Goal: Check status: Check status

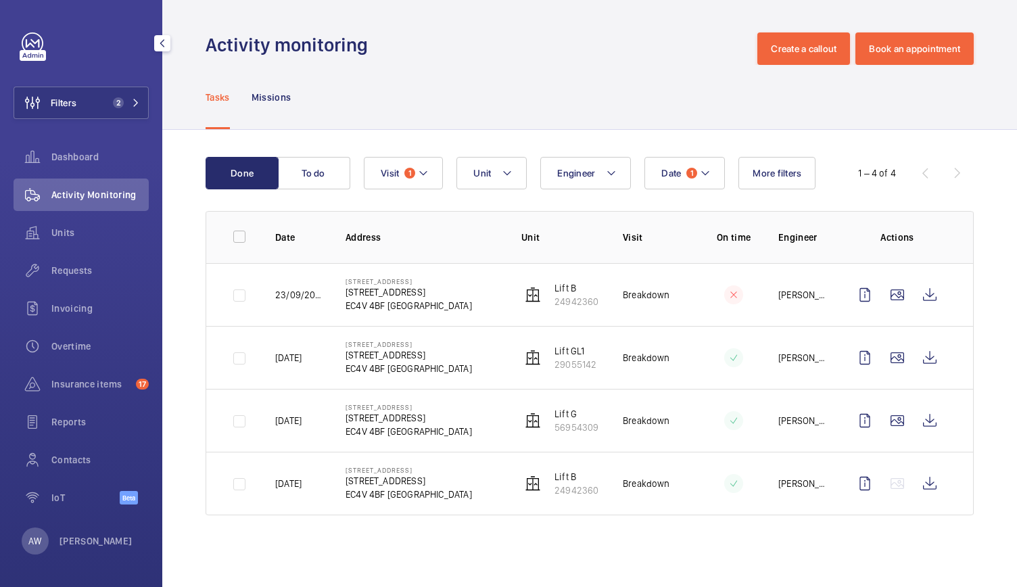
click at [104, 91] on button "Filters 2" at bounding box center [81, 103] width 135 height 32
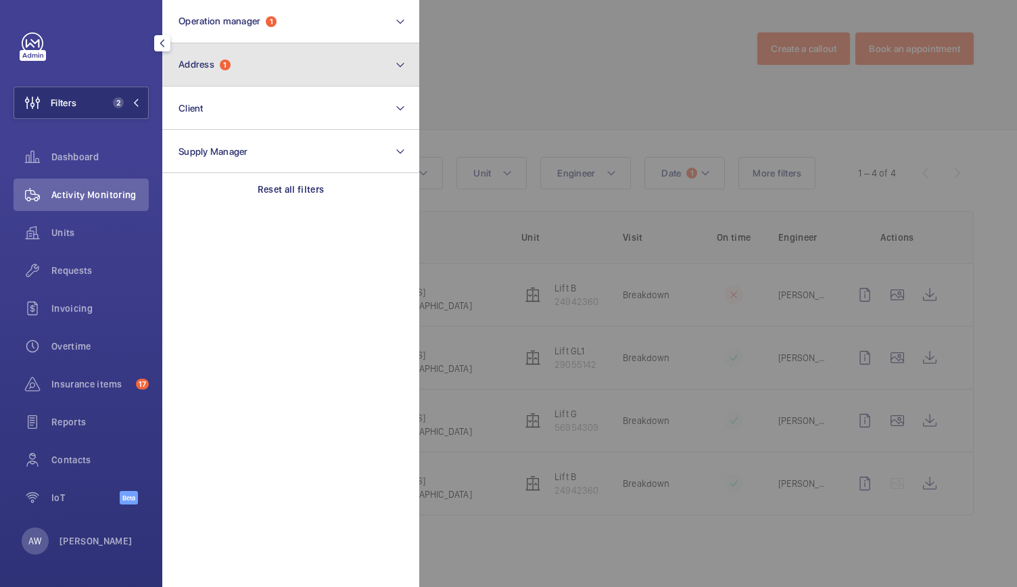
click at [234, 60] on button "Address 1" at bounding box center [290, 64] width 257 height 43
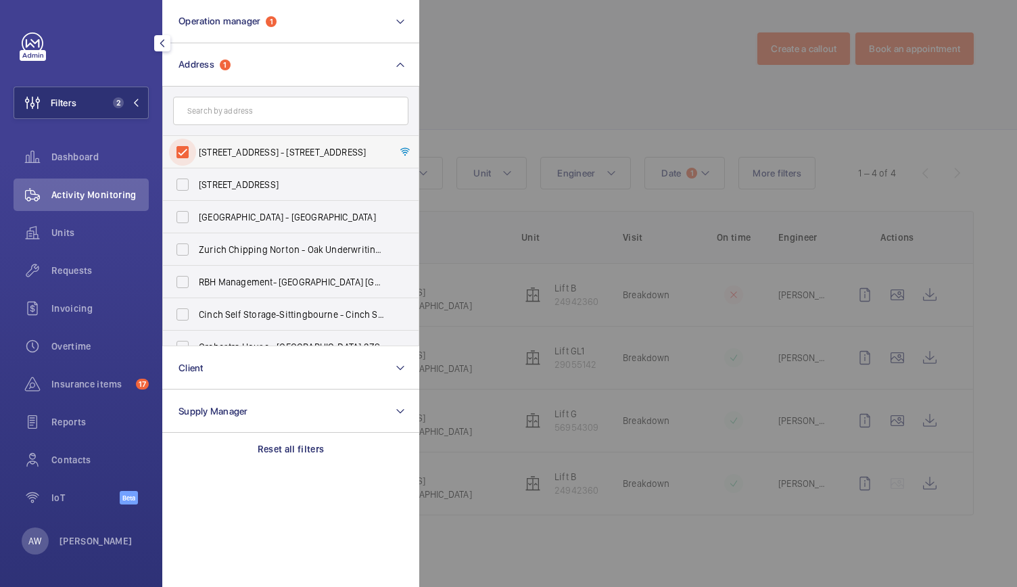
click at [182, 147] on input "[STREET_ADDRESS] - [STREET_ADDRESS]" at bounding box center [182, 152] width 27 height 27
checkbox input "false"
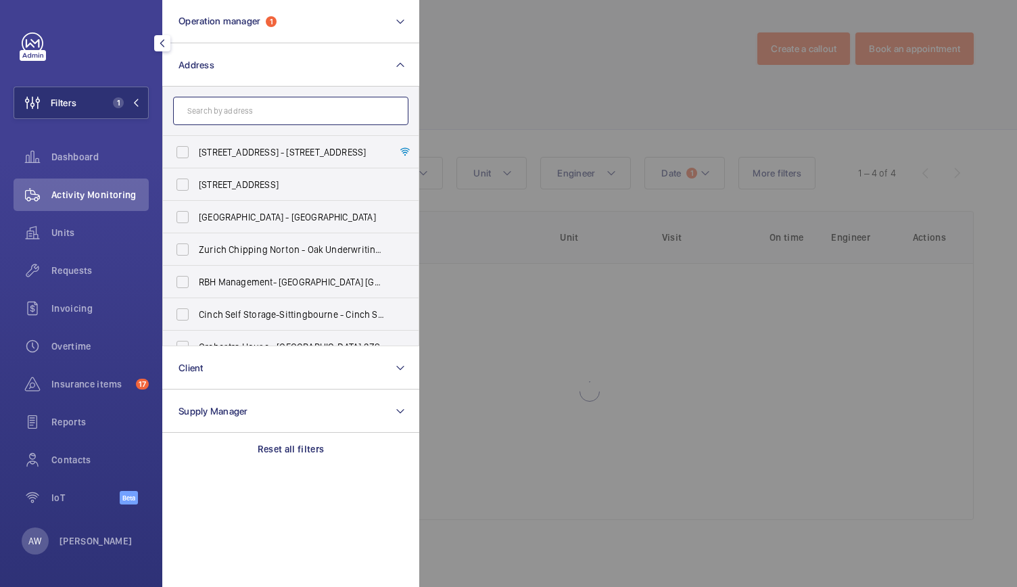
click at [201, 115] on input "text" at bounding box center [290, 111] width 235 height 28
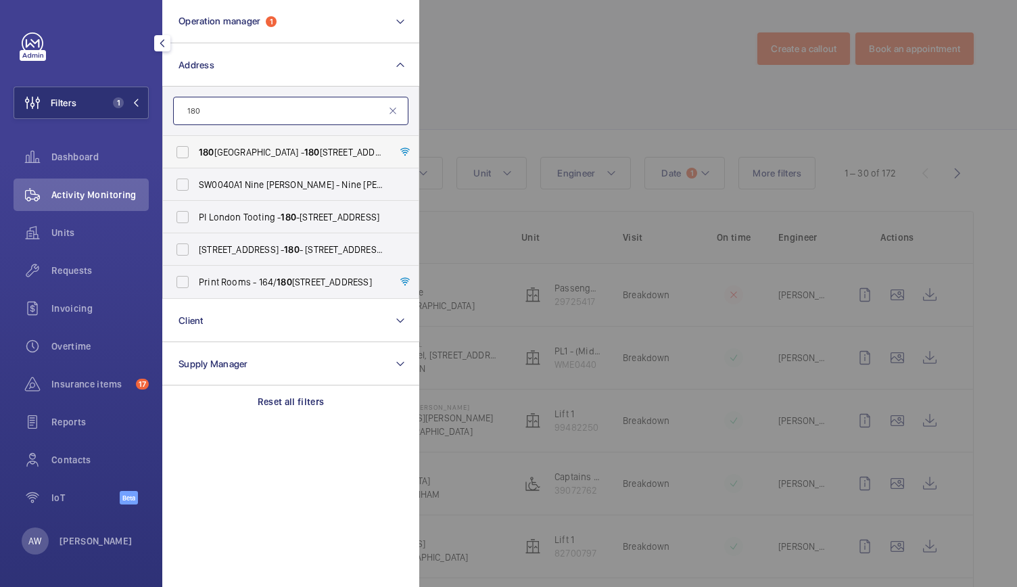
type input "180"
click at [225, 155] on span "[STREET_ADDRESS] - [STREET_ADDRESS]" at bounding box center [292, 152] width 186 height 14
click at [196, 155] on input "[STREET_ADDRESS] - [STREET_ADDRESS]" at bounding box center [182, 152] width 27 height 27
checkbox input "true"
click at [496, 114] on div at bounding box center [927, 293] width 1017 height 587
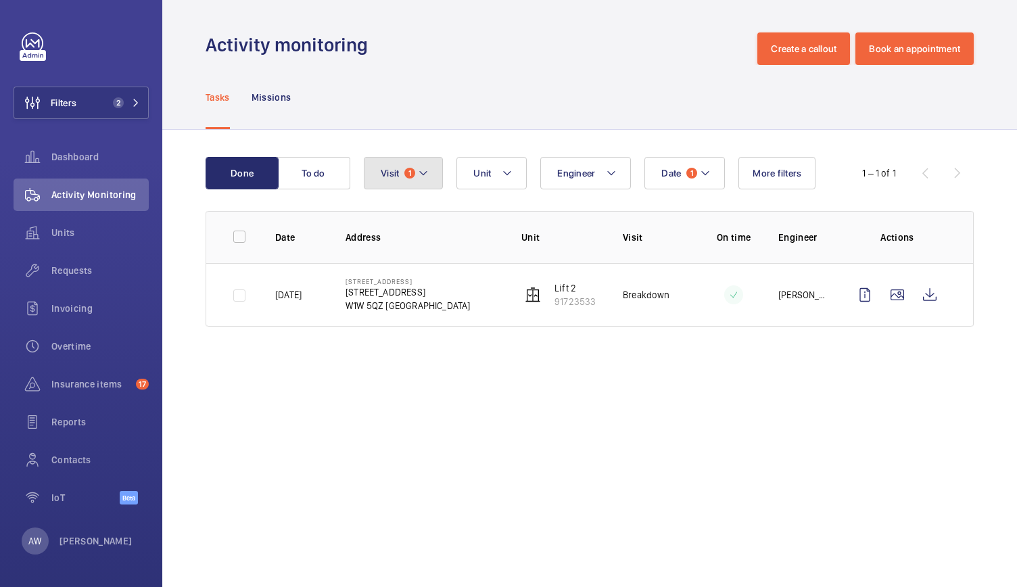
click at [409, 171] on span "1" at bounding box center [409, 173] width 11 height 11
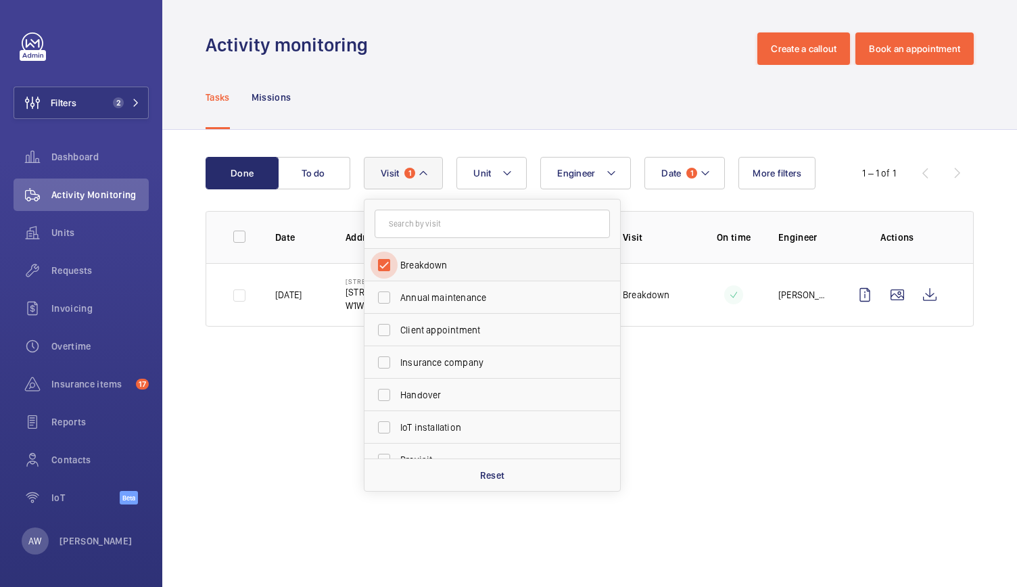
click at [387, 261] on input "Breakdown" at bounding box center [384, 265] width 27 height 27
checkbox input "false"
click at [669, 162] on button "Date 1" at bounding box center [676, 173] width 80 height 32
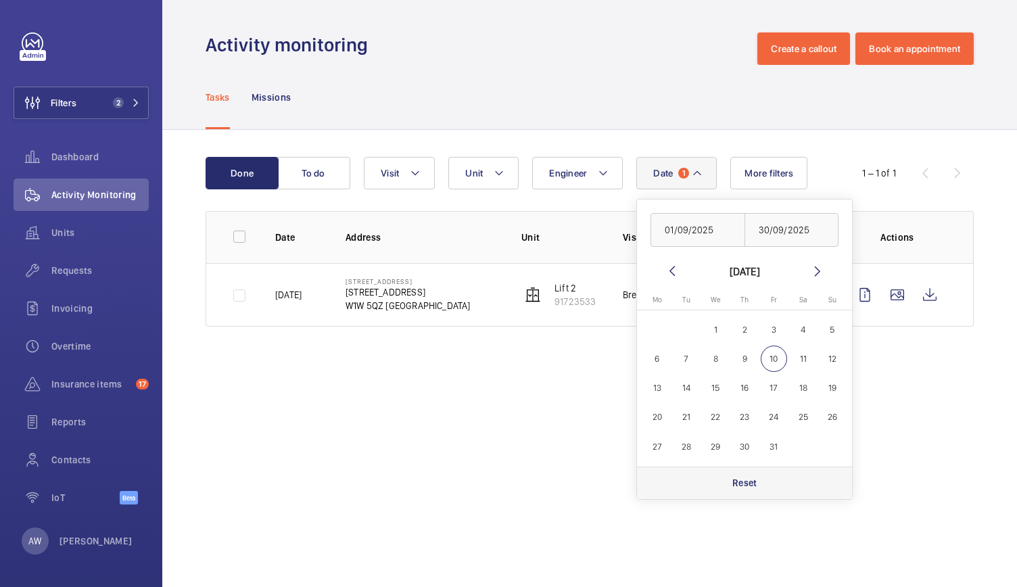
click at [736, 476] on div "Reset" at bounding box center [744, 483] width 215 height 32
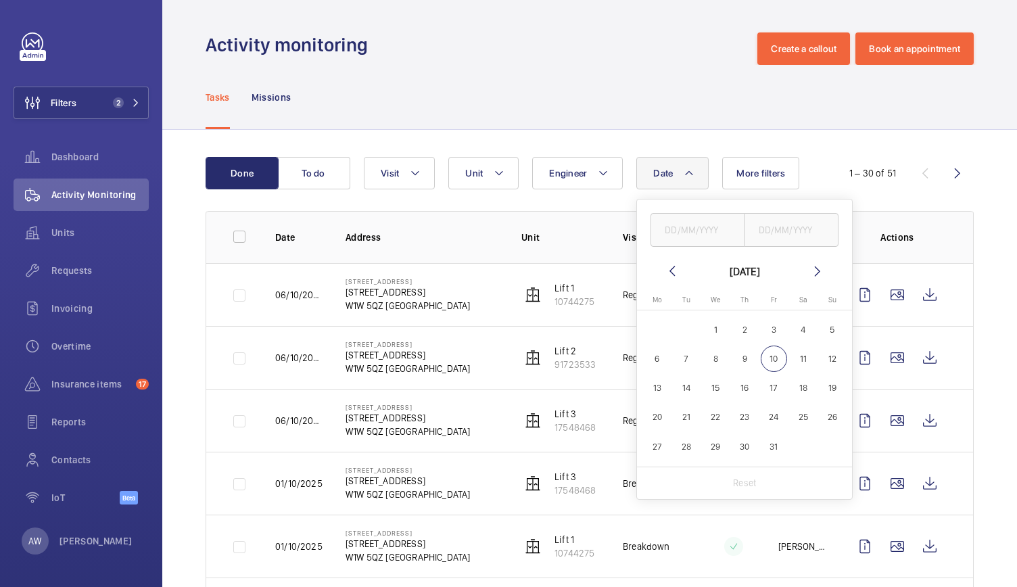
click at [433, 114] on div "Tasks Missions" at bounding box center [590, 97] width 768 height 64
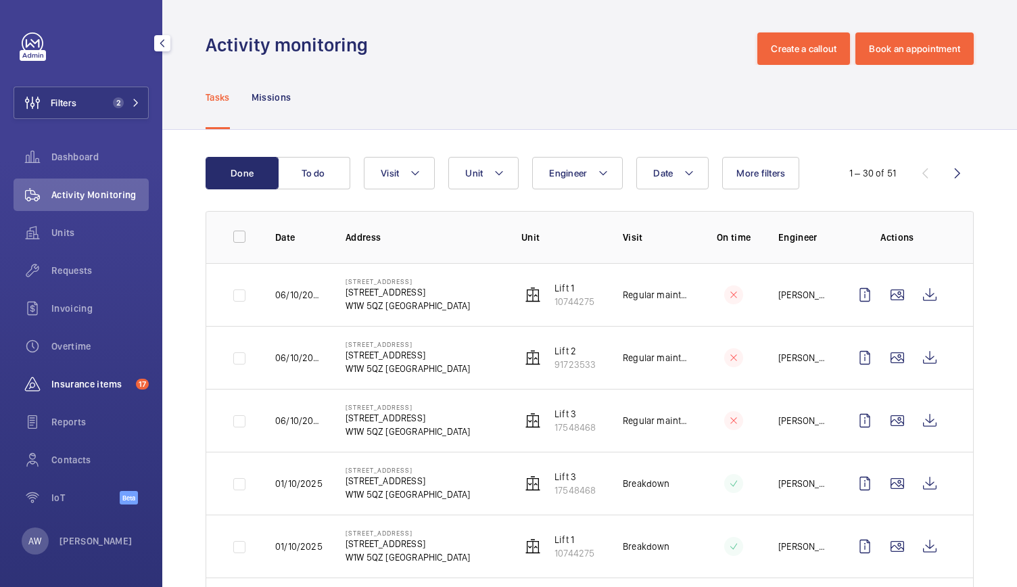
click at [62, 377] on span "Insurance items" at bounding box center [90, 384] width 79 height 14
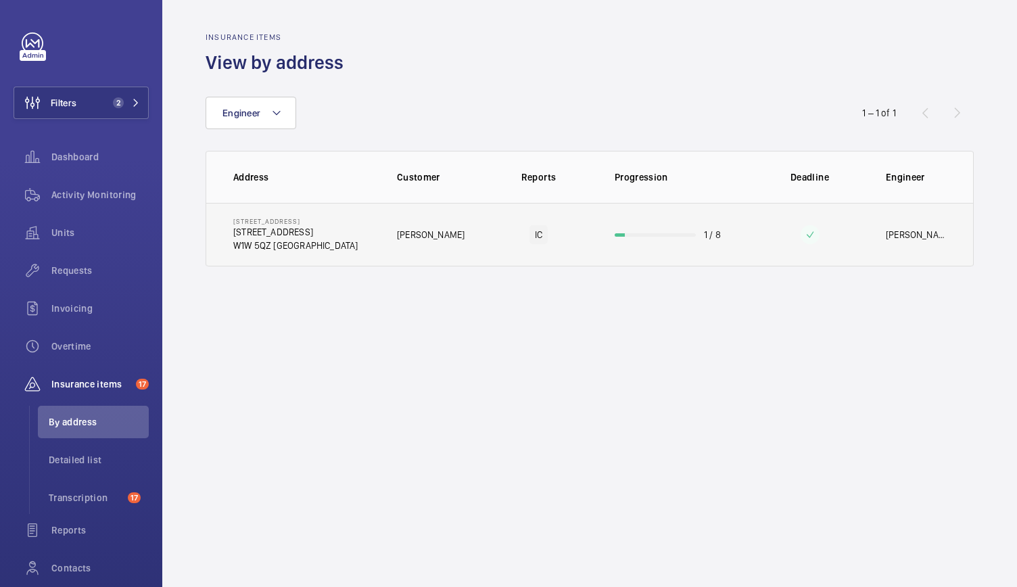
click at [368, 230] on td "[STREET_ADDRESS] [STREET_ADDRESS]" at bounding box center [290, 235] width 169 height 64
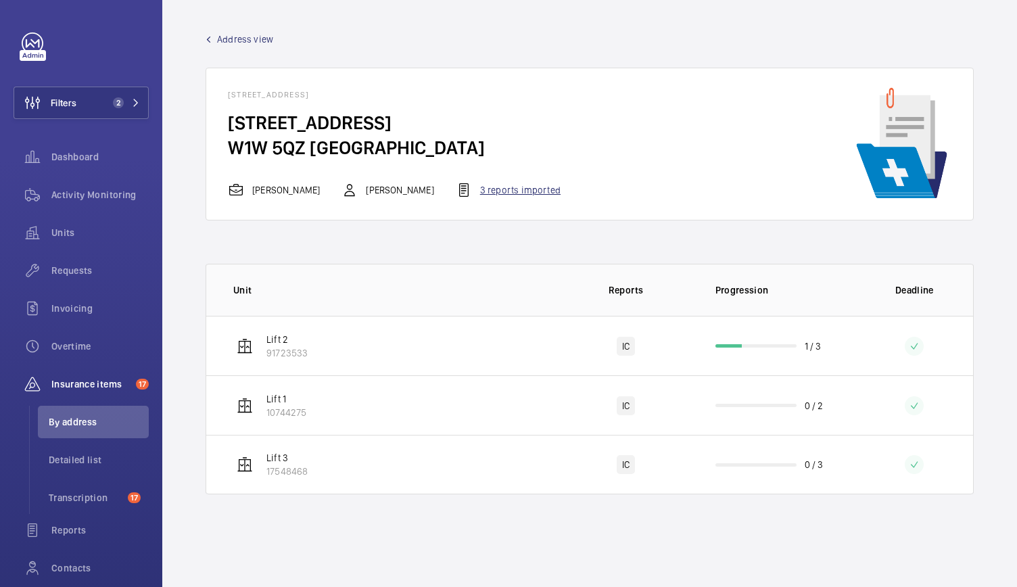
click at [492, 186] on div "3 reports imported" at bounding box center [508, 190] width 105 height 16
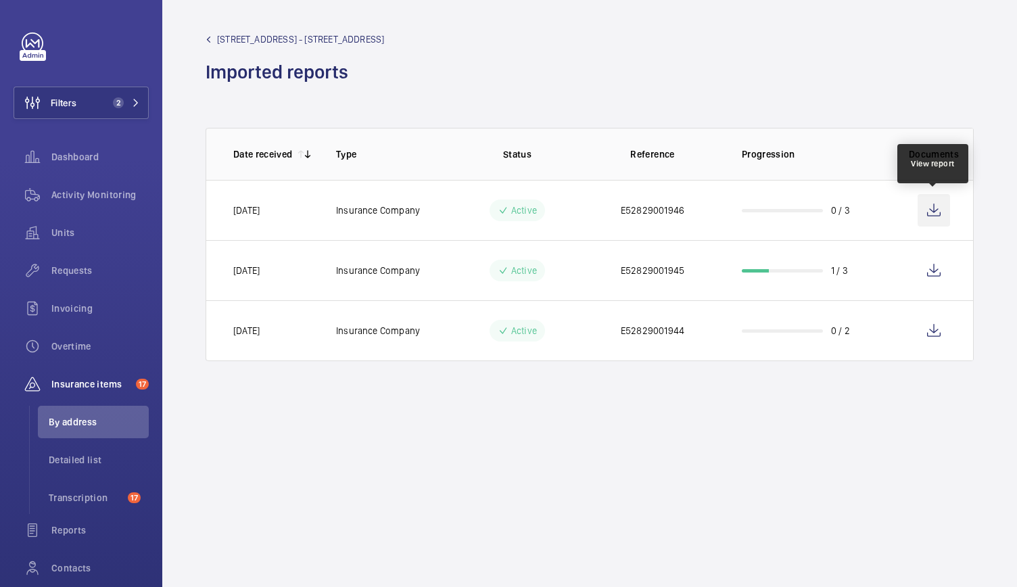
click at [928, 209] on wm-front-icon-button at bounding box center [934, 210] width 32 height 32
click at [94, 261] on div "Requests" at bounding box center [81, 270] width 135 height 32
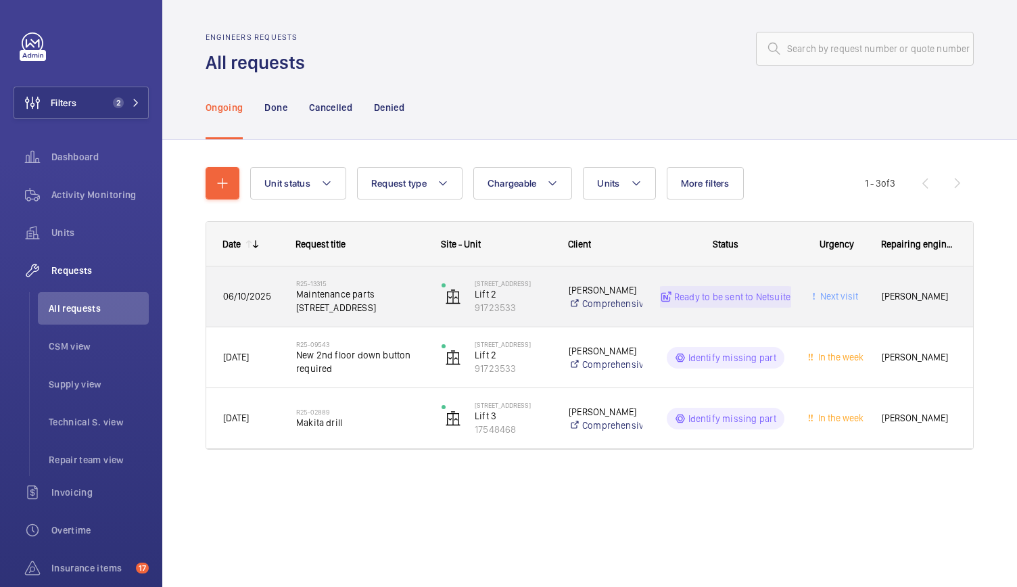
click at [369, 317] on div "R25-13315 Maintenance parts [STREET_ADDRESS]" at bounding box center [352, 297] width 144 height 61
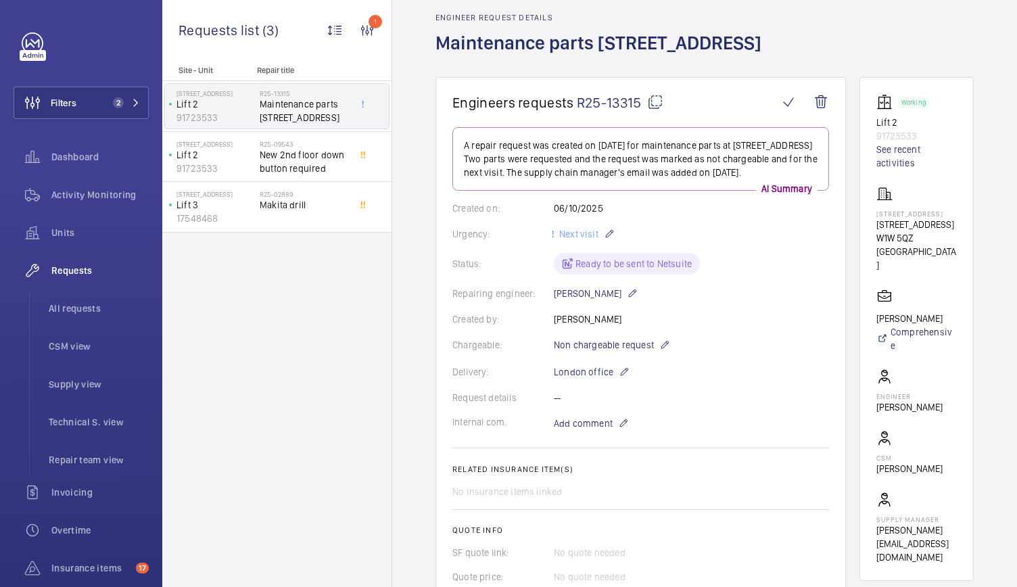
scroll to position [45, 0]
